Goal: Information Seeking & Learning: Find specific fact

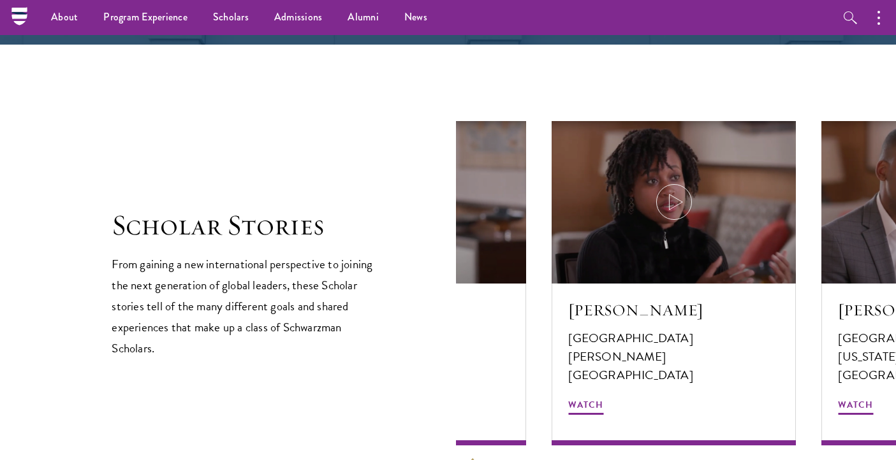
scroll to position [1491, 0]
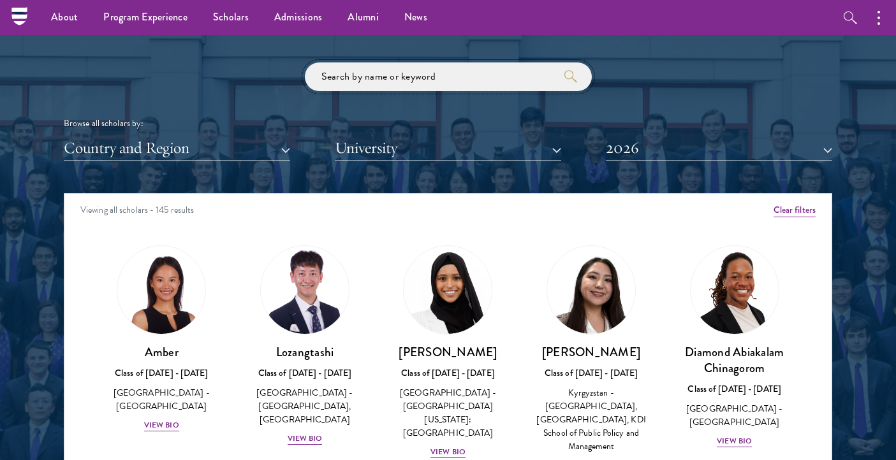
click at [421, 78] on input "search" at bounding box center [448, 76] width 287 height 29
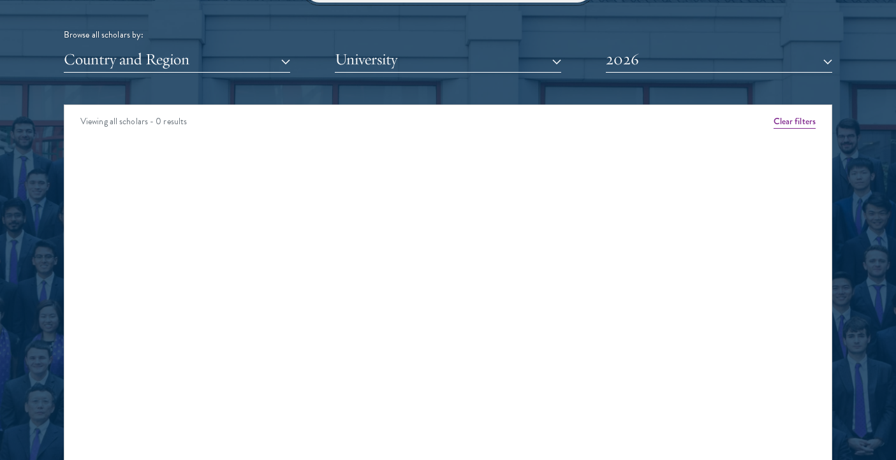
click button "submit" at bounding box center [0, 0] width 0 height 0
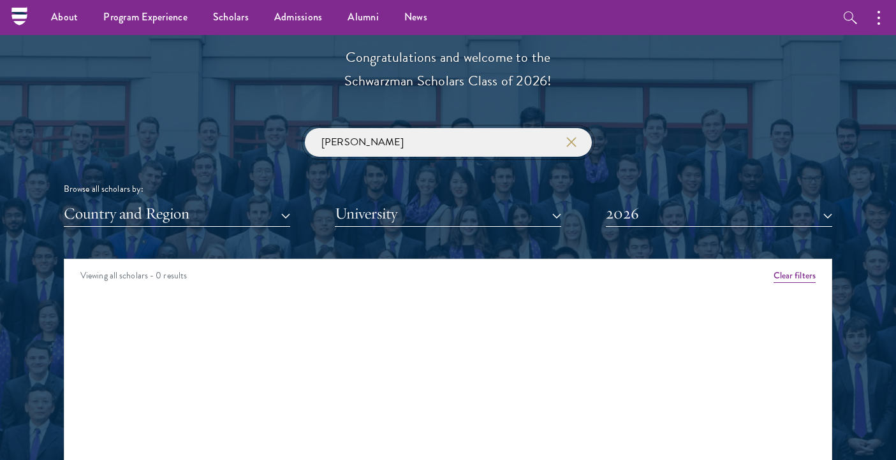
scroll to position [1423, 0]
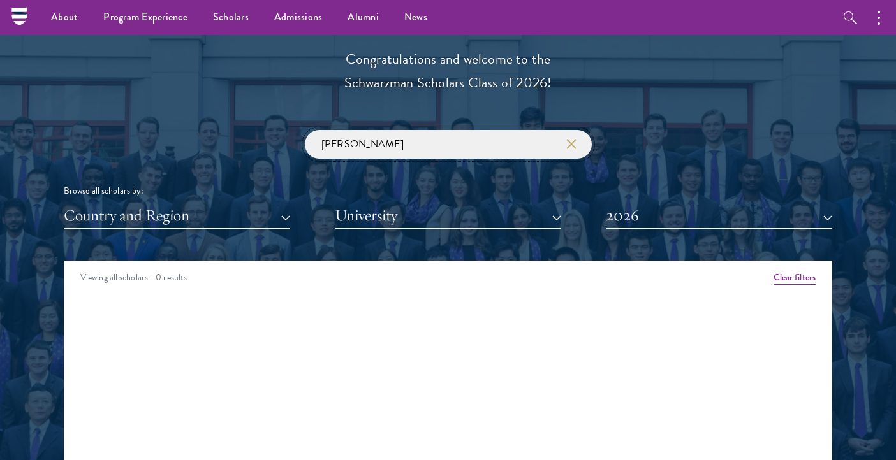
click at [465, 155] on input "[PERSON_NAME]" at bounding box center [448, 144] width 287 height 29
type input "[PERSON_NAME]"
click button "submit" at bounding box center [0, 0] width 0 height 0
click at [748, 219] on button "2026" at bounding box center [719, 216] width 226 height 26
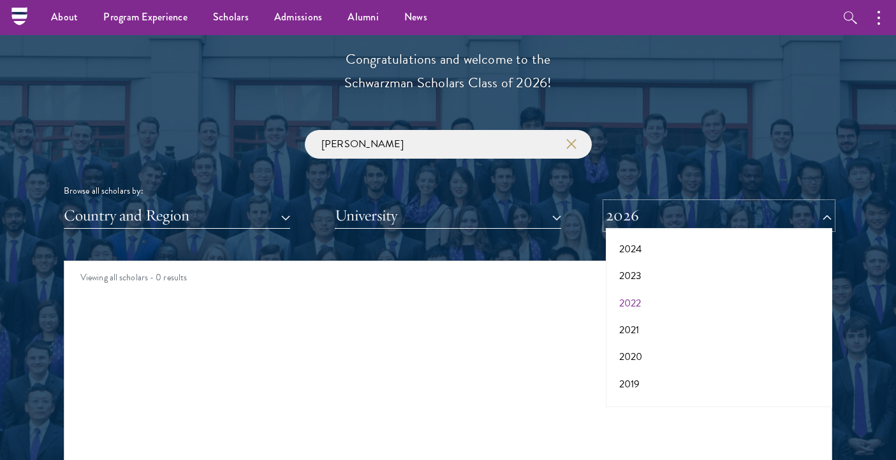
scroll to position [87, 0]
drag, startPoint x: 681, startPoint y: 354, endPoint x: 673, endPoint y: 343, distance: 13.3
click at [681, 354] on button "2020" at bounding box center [719, 354] width 219 height 27
